Goal: Task Accomplishment & Management: Manage account settings

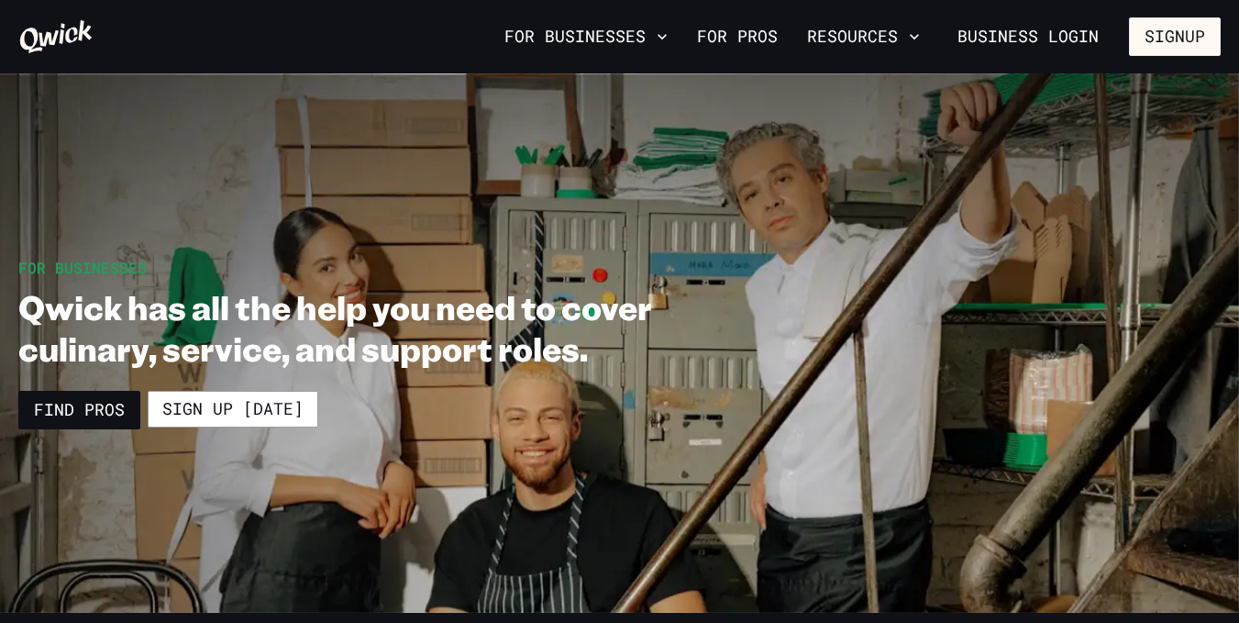
click at [1085, 9] on div "For Businesses For Pros Resources Business Login Signup" at bounding box center [619, 36] width 1239 height 73
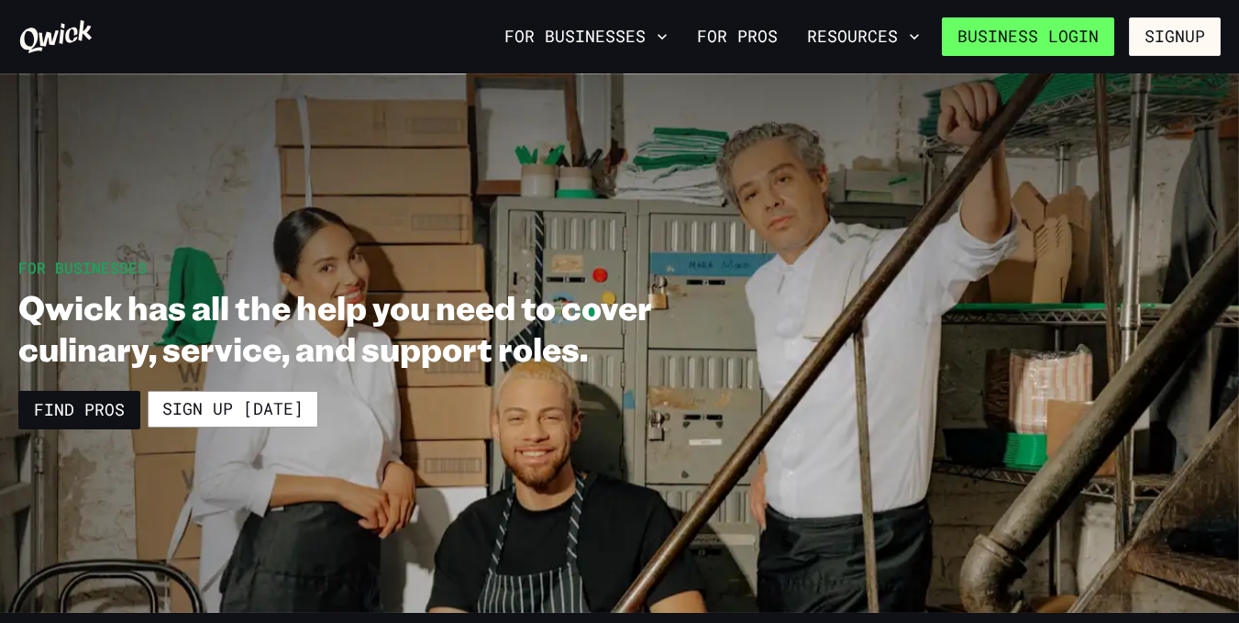
click at [1068, 24] on link "Business Login" at bounding box center [1028, 36] width 172 height 39
click at [1066, 20] on link "Business Login" at bounding box center [1028, 36] width 172 height 39
